Goal: Find specific page/section: Find specific page/section

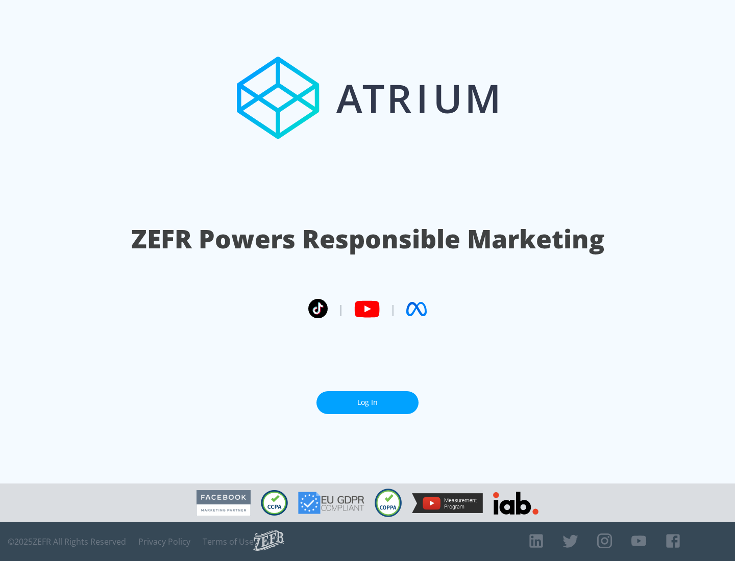
click at [367, 403] on link "Log In" at bounding box center [367, 402] width 102 height 23
